Goal: Complete application form

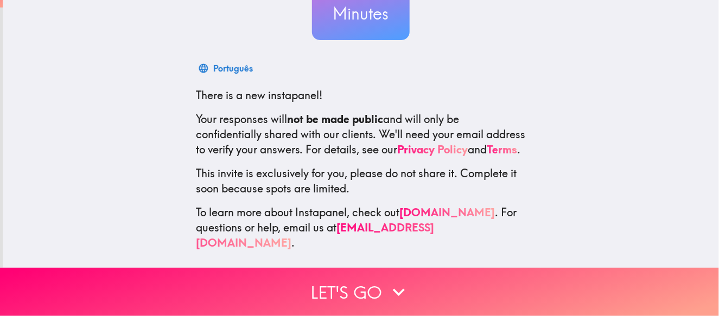
scroll to position [135, 0]
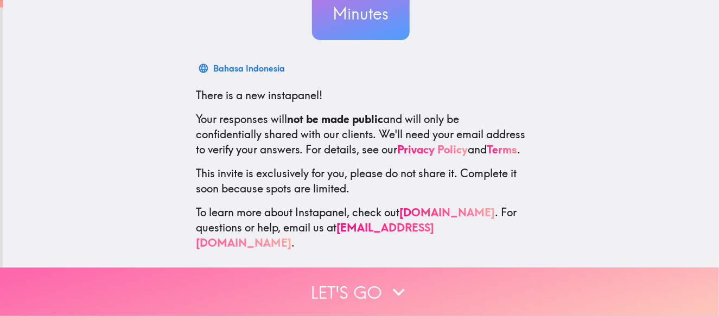
click at [361, 283] on button "Let's go" at bounding box center [359, 292] width 719 height 48
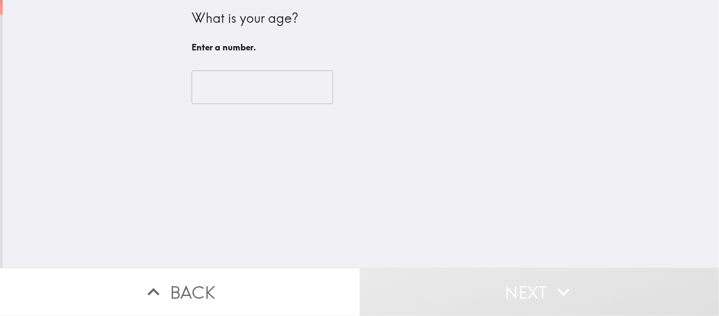
click at [258, 81] on input "number" at bounding box center [262, 88] width 142 height 34
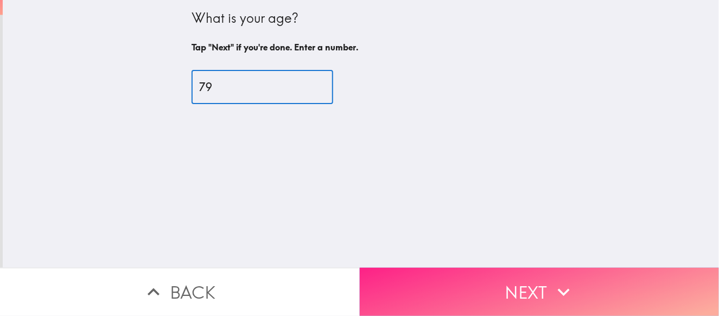
type input "79"
click at [513, 278] on button "Next" at bounding box center [540, 292] width 360 height 48
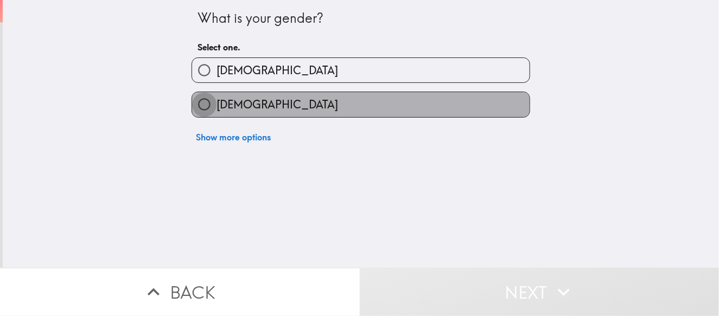
click at [199, 104] on input "[DEMOGRAPHIC_DATA]" at bounding box center [204, 104] width 24 height 24
radio input "true"
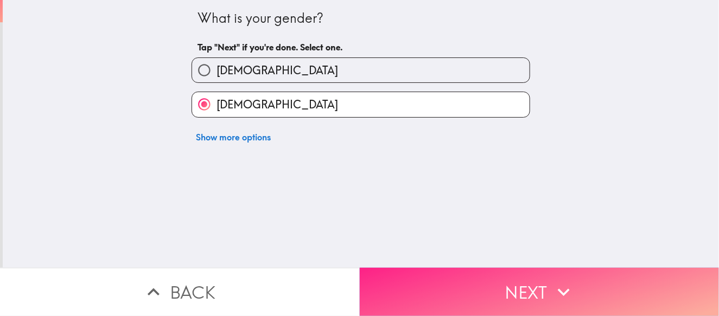
click at [532, 282] on button "Next" at bounding box center [540, 292] width 360 height 48
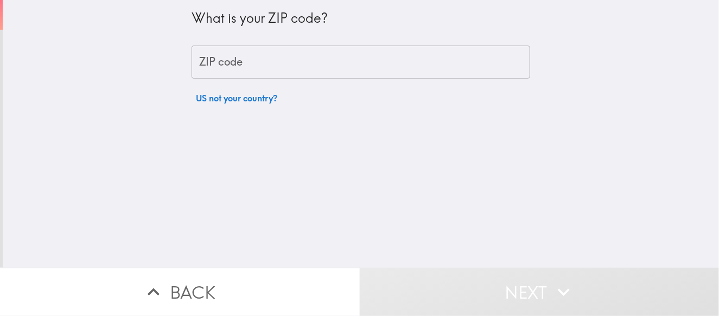
click at [258, 62] on input "ZIP code" at bounding box center [360, 63] width 338 height 34
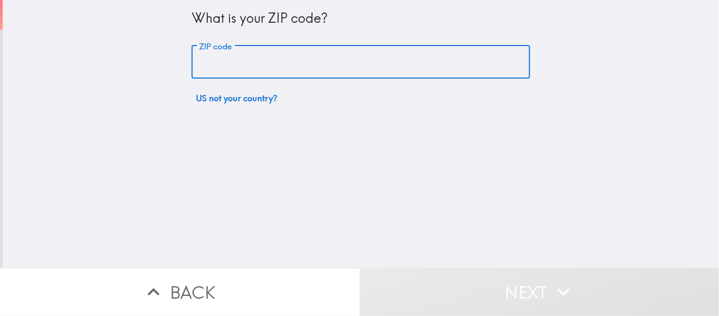
type input "85140"
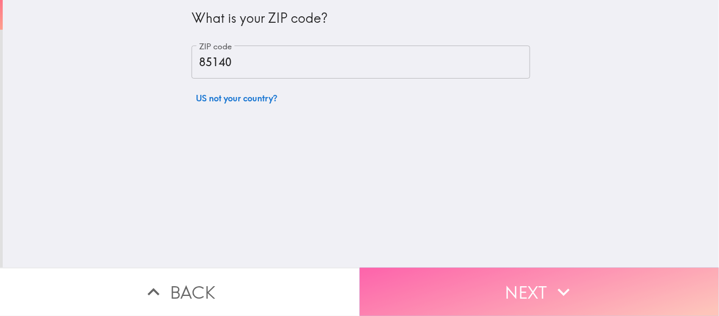
click at [521, 282] on button "Next" at bounding box center [540, 292] width 360 height 48
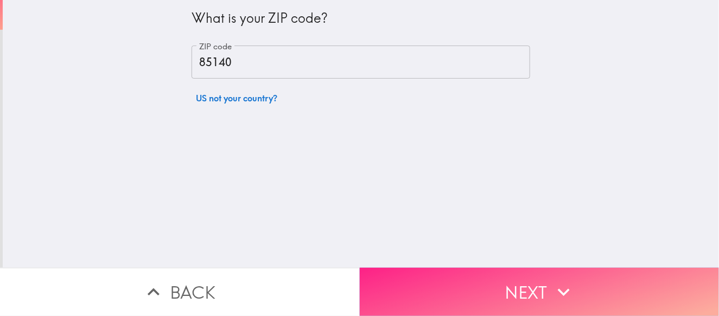
click at [528, 285] on button "Next" at bounding box center [540, 292] width 360 height 48
